Goal: Information Seeking & Learning: Understand process/instructions

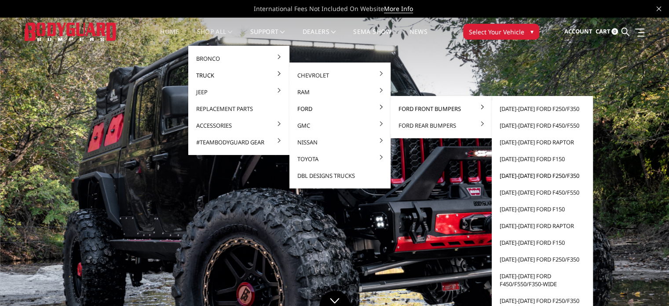
click at [525, 176] on link "[DATE]-[DATE] Ford F250/F350" at bounding box center [542, 175] width 94 height 17
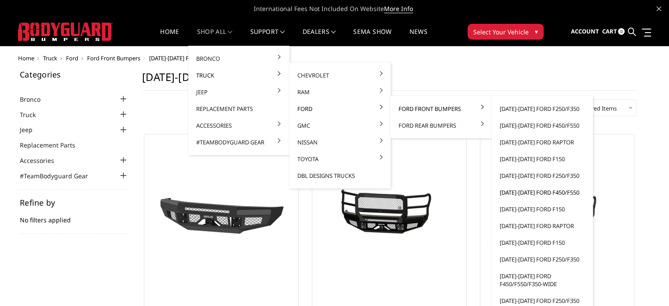
click at [528, 193] on link "[DATE]-[DATE] Ford F450/F550" at bounding box center [542, 192] width 94 height 17
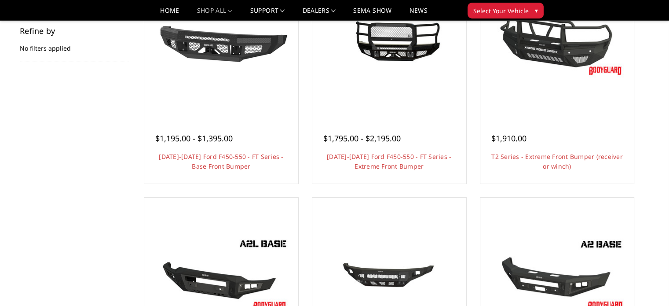
scroll to position [146, 0]
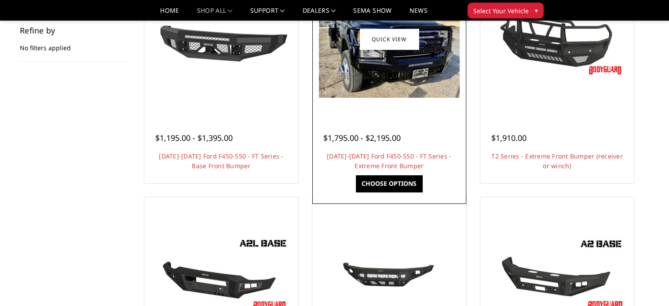
click at [363, 132] on span "$1,795.00 - $2,195.00" at bounding box center [361, 137] width 77 height 11
click at [362, 139] on span "$1,795.00 - $2,195.00" at bounding box center [361, 137] width 77 height 11
click at [382, 176] on link "Choose Options" at bounding box center [389, 183] width 66 height 17
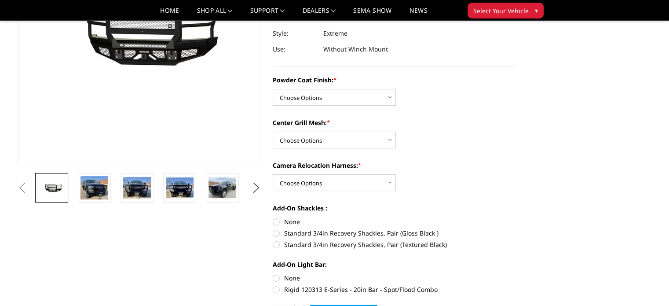
scroll to position [157, 0]
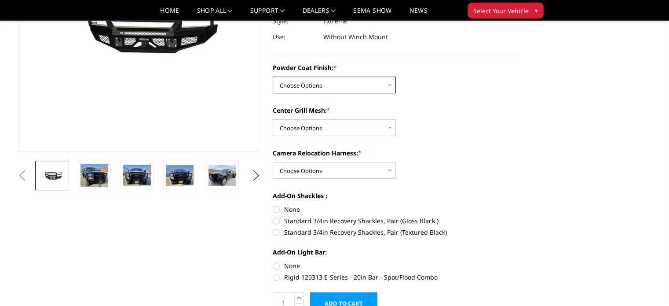
click at [351, 79] on select "Choose Options Bare Metal Gloss Black Powder Coat Textured Black Powder Coat" at bounding box center [334, 85] width 123 height 17
click at [458, 156] on label "Camera Relocation Harness: *" at bounding box center [394, 152] width 243 height 9
click at [396, 162] on select "Choose Options WITH Camera Relocation Harness WITHOUT Camera Relocation Harness" at bounding box center [334, 170] width 123 height 17
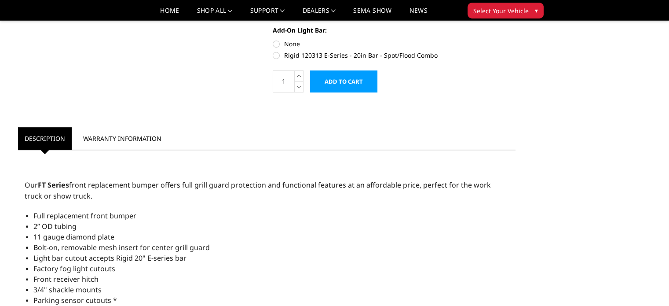
scroll to position [378, 0]
click at [99, 139] on link "Warranty Information" at bounding box center [123, 138] width 92 height 22
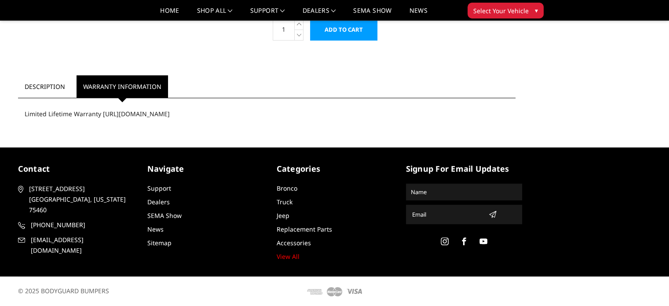
scroll to position [431, 0]
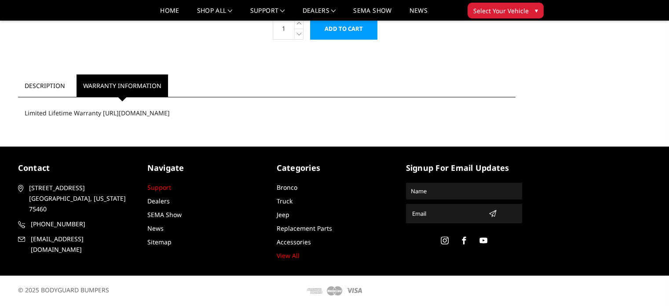
click at [162, 189] on link "Support" at bounding box center [159, 187] width 24 height 8
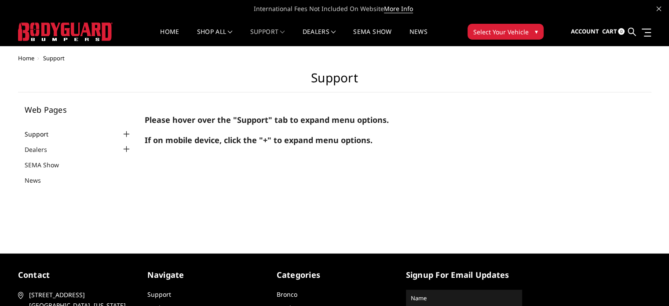
click at [40, 132] on link "Support" at bounding box center [42, 133] width 35 height 9
click at [121, 134] on div at bounding box center [126, 134] width 11 height 11
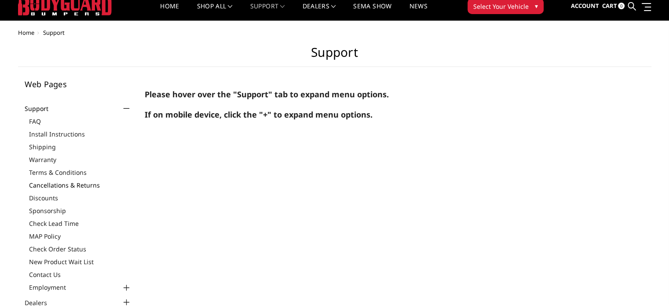
scroll to position [28, 0]
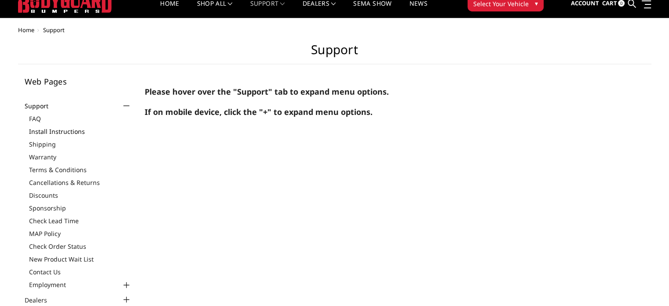
click at [64, 129] on link "Install Instructions" at bounding box center [80, 131] width 103 height 9
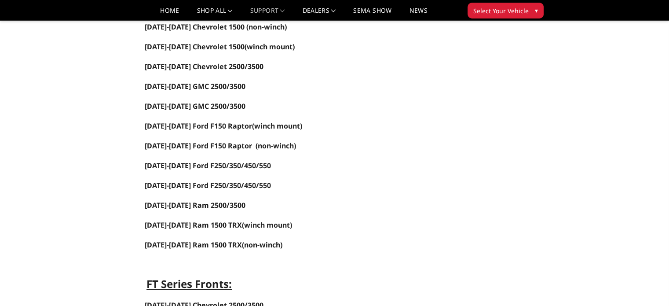
scroll to position [170, 0]
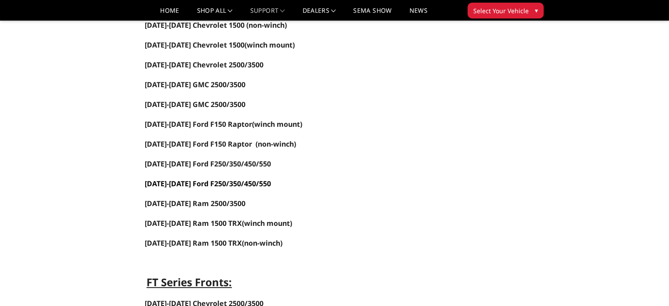
click at [215, 179] on span "[DATE]-[DATE] Ford F250/350/450/550" at bounding box center [208, 184] width 126 height 10
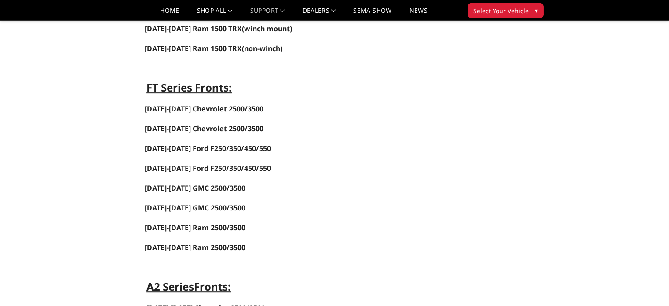
scroll to position [364, 0]
click at [253, 164] on p "[DATE]-[DATE] Ford F250/350/450/550" at bounding box center [389, 168] width 488 height 11
click at [246, 163] on span "[DATE]-[DATE] Ford F250/350/450/550" at bounding box center [208, 168] width 126 height 10
